Goal: Task Accomplishment & Management: Complete application form

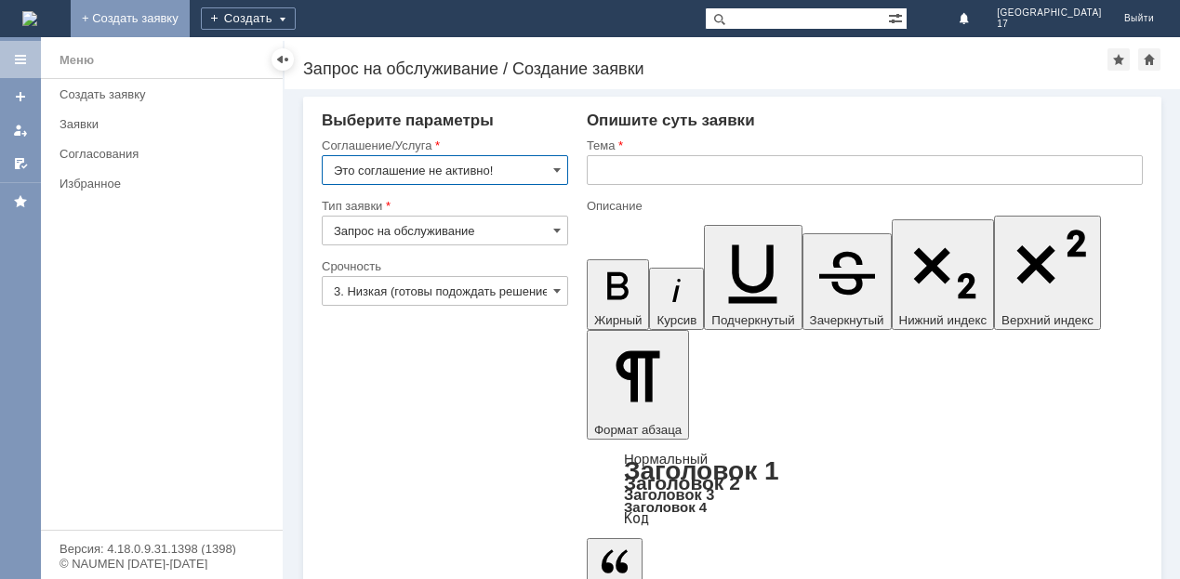
click at [190, 20] on link "+ Создать заявку" at bounding box center [130, 18] width 119 height 37
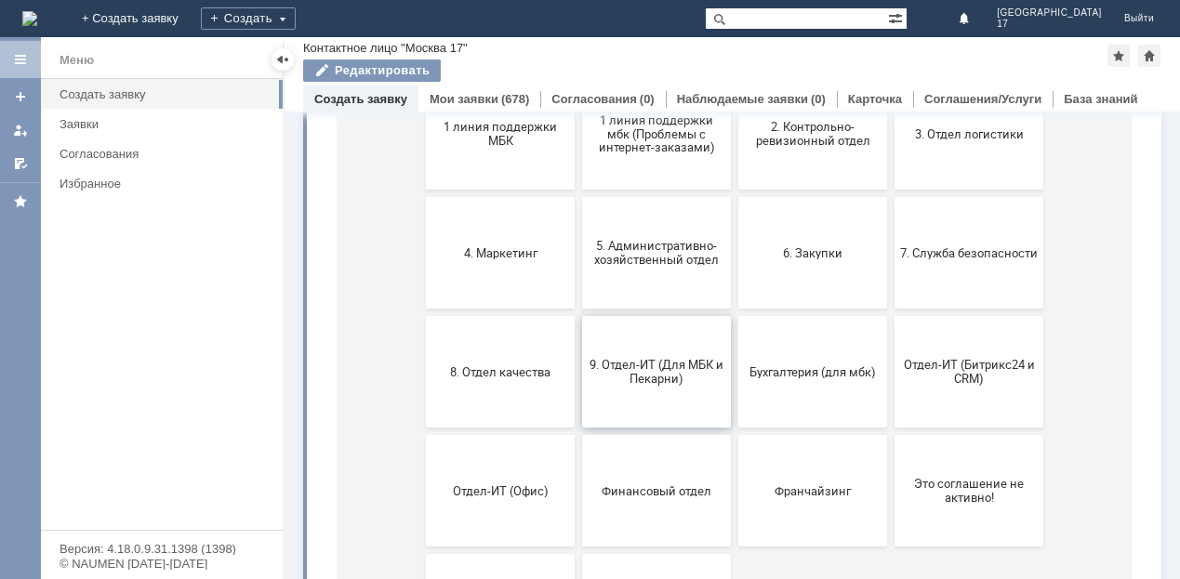
scroll to position [416, 0]
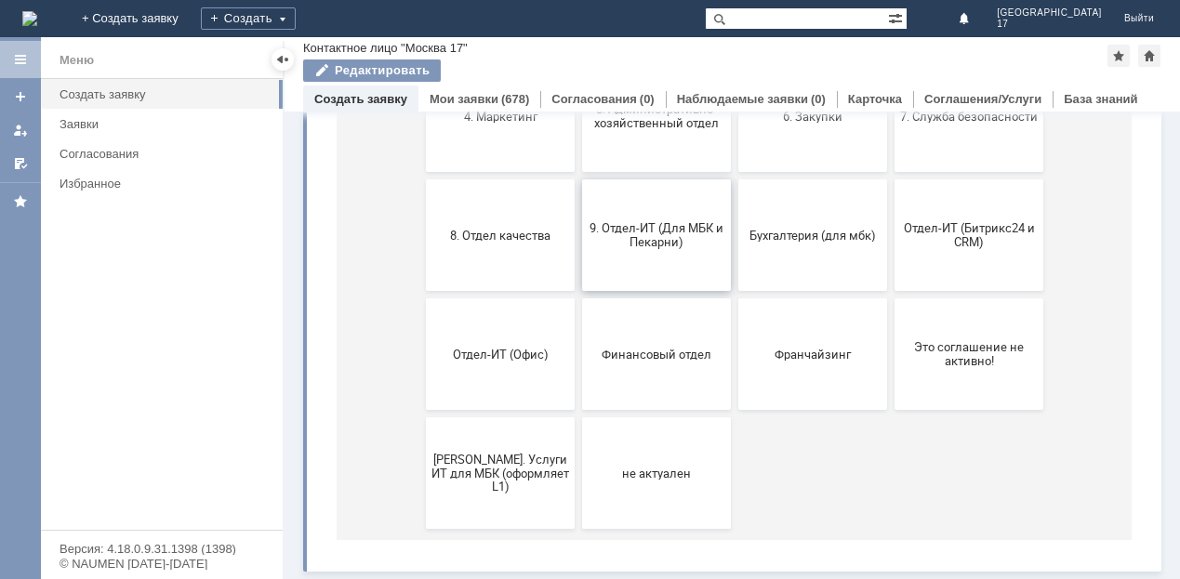
click at [679, 265] on button "9. Отдел-ИТ (Для МБК и Пекарни)" at bounding box center [656, 235] width 149 height 112
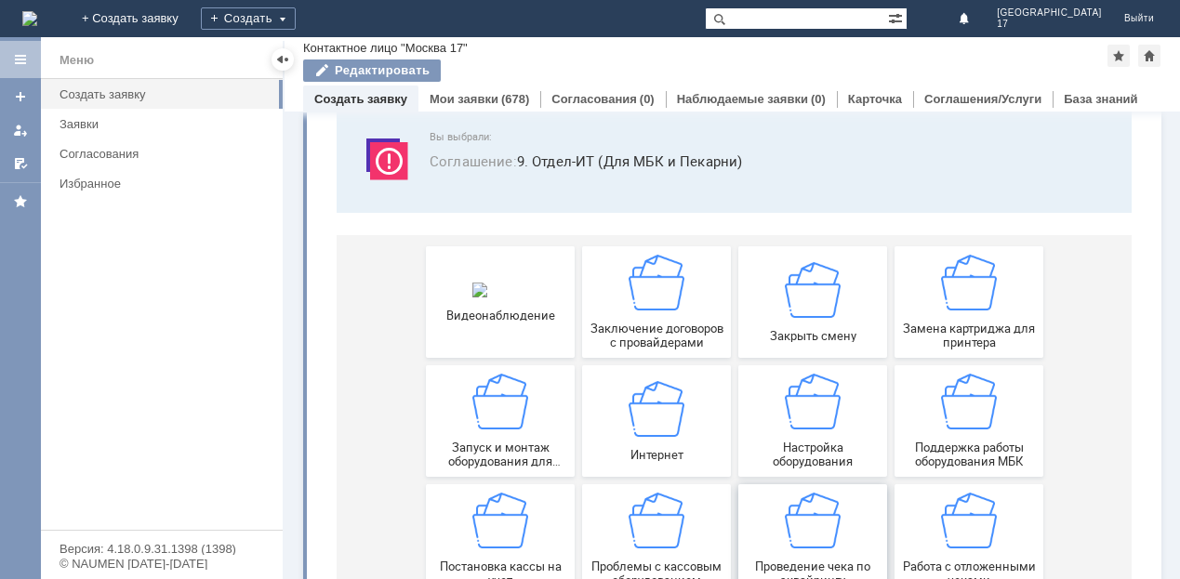
scroll to position [93, 0]
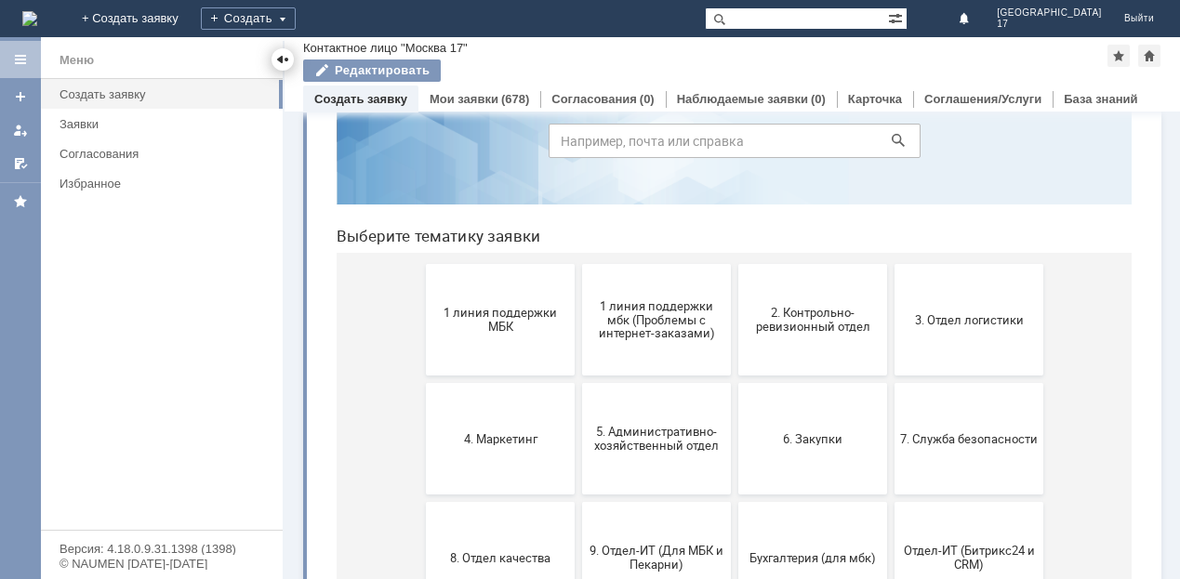
click at [286, 58] on div at bounding box center [282, 59] width 15 height 15
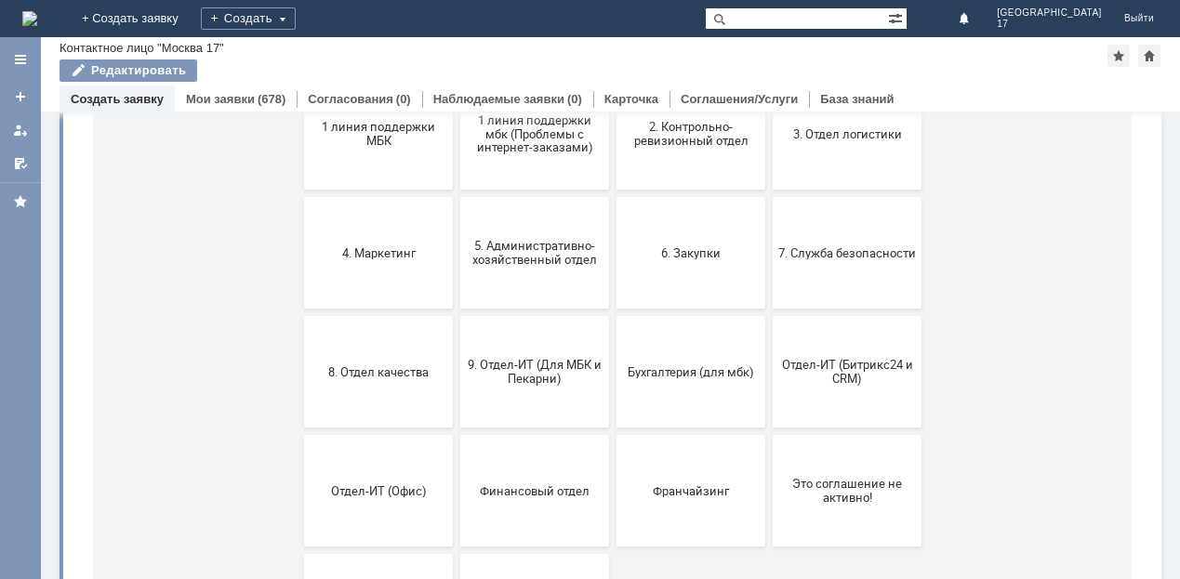
scroll to position [372, 0]
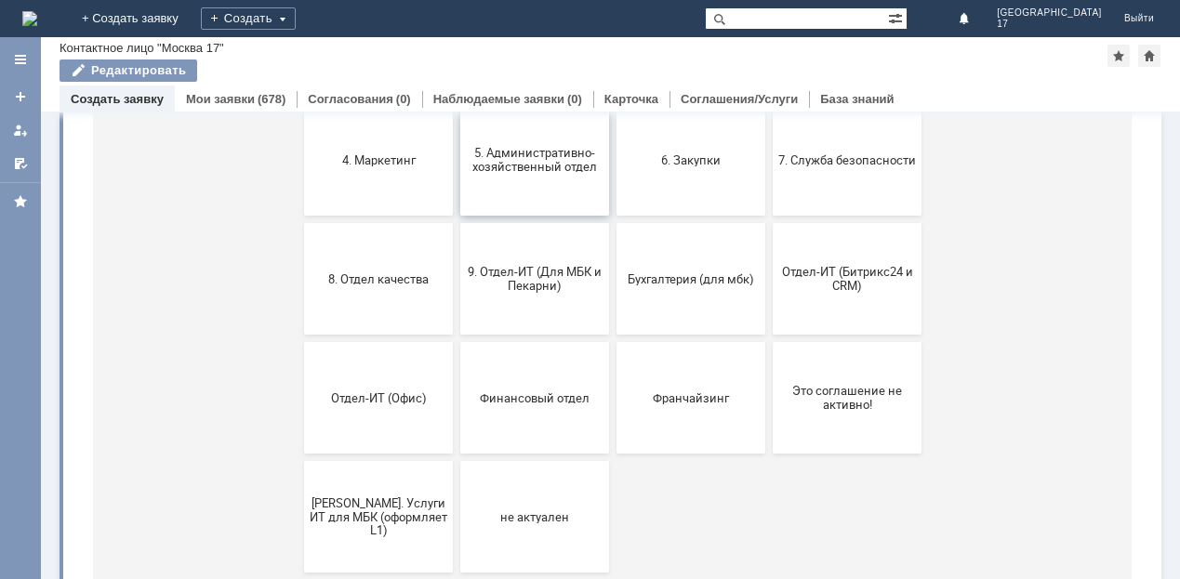
click at [466, 163] on span "5. Административно-хозяйственный отдел" at bounding box center [535, 160] width 138 height 28
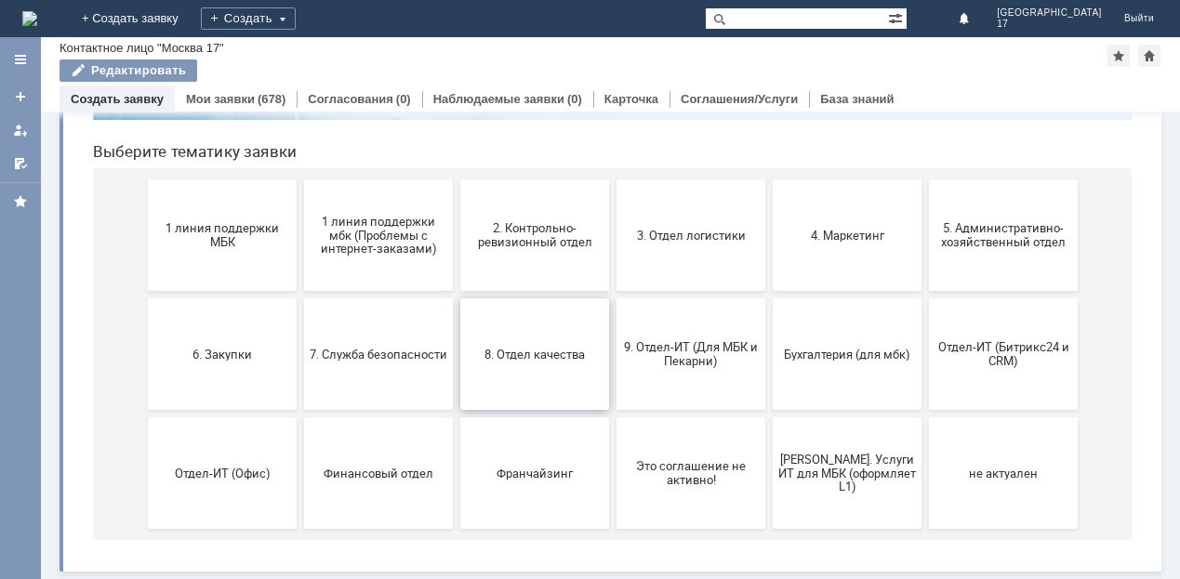
scroll to position [178, 0]
click at [554, 254] on button "2. Контрольно-ревизионный отдел" at bounding box center [534, 235] width 149 height 112
click at [667, 248] on button "3. Отдел логистики" at bounding box center [690, 235] width 149 height 112
click at [684, 234] on span "3. Отдел логистики" at bounding box center [691, 235] width 138 height 14
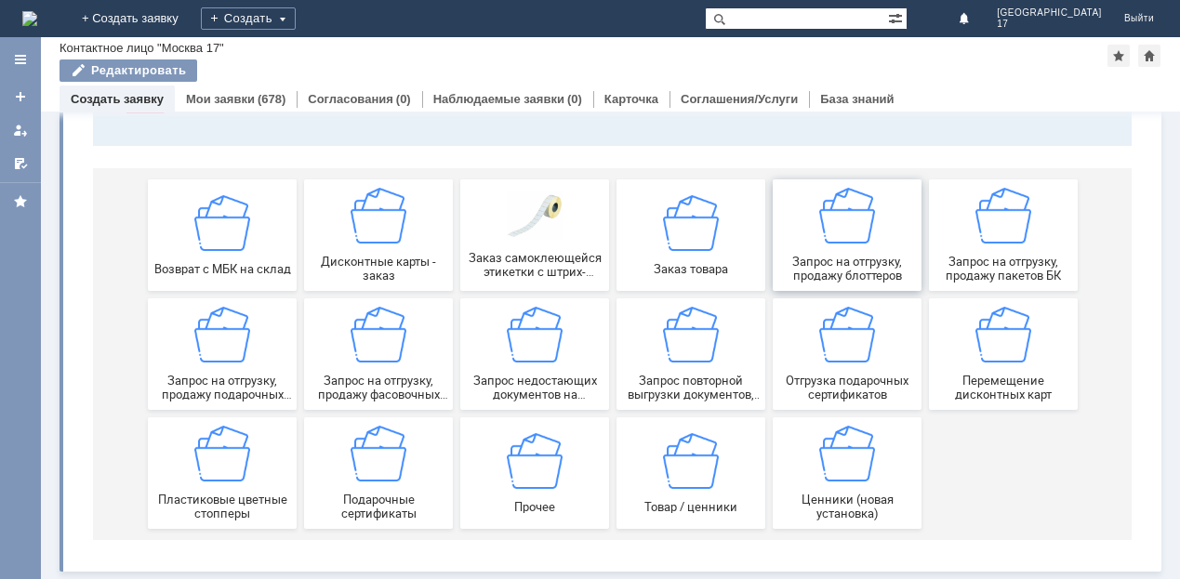
scroll to position [181, 0]
click at [341, 382] on span "Запрос на отгрузку, продажу фасовочных пакетов" at bounding box center [379, 388] width 138 height 28
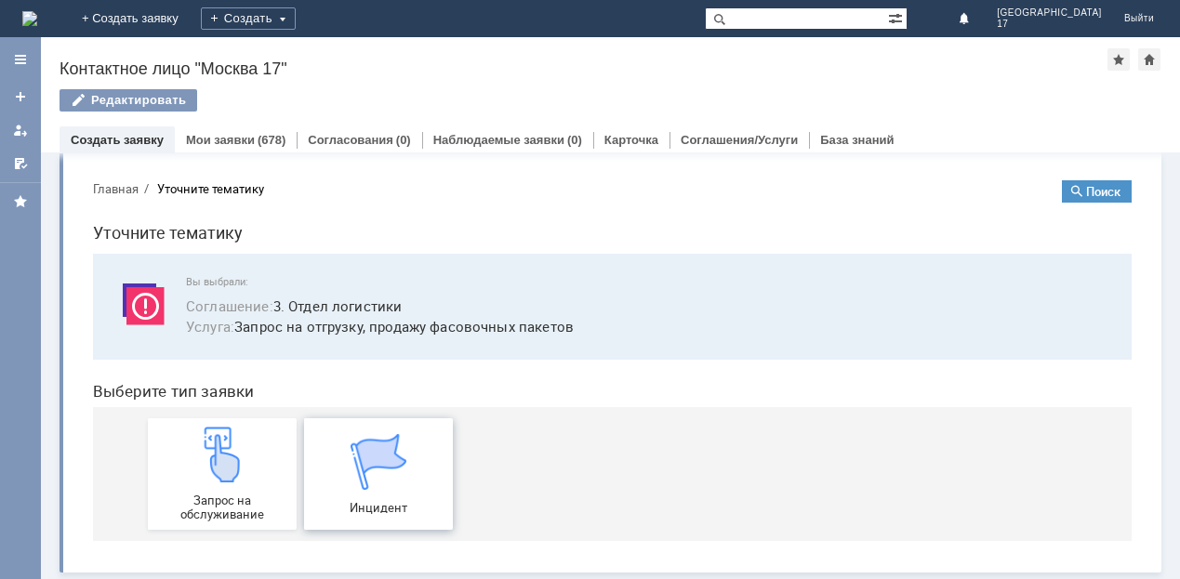
scroll to position [11, 0]
click at [176, 479] on div "Запрос на обслуживание" at bounding box center [222, 473] width 138 height 95
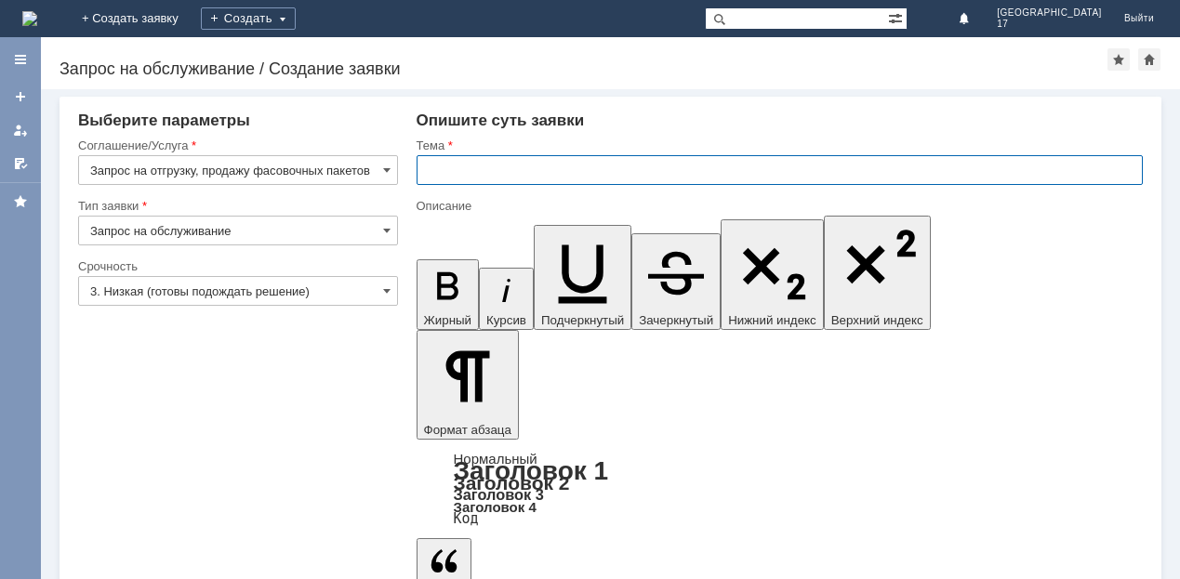
drag, startPoint x: 493, startPoint y: 174, endPoint x: 501, endPoint y: 160, distance: 16.3
click at [494, 168] on input "text" at bounding box center [779, 170] width 727 height 30
